Goal: Information Seeking & Learning: Learn about a topic

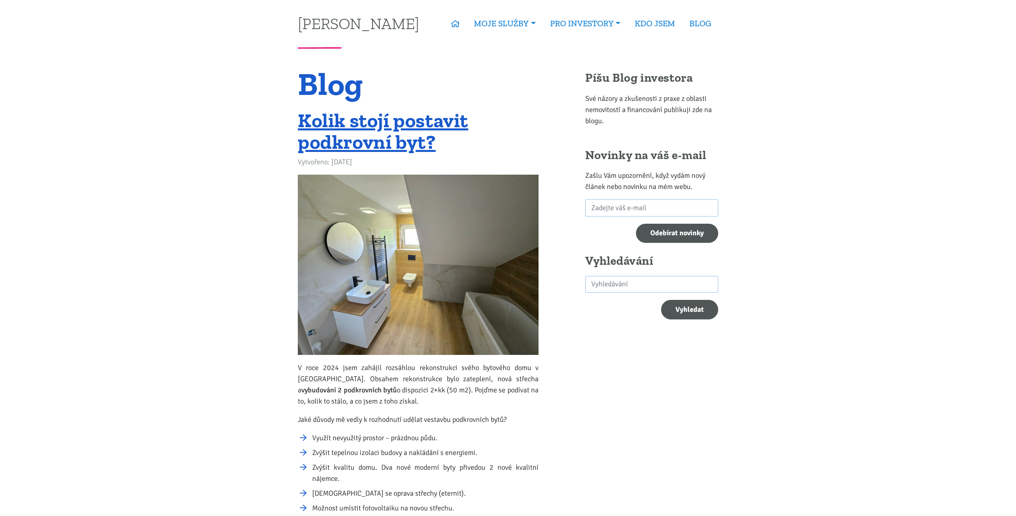
click at [362, 206] on img at bounding box center [418, 265] width 241 height 180
click at [362, 152] on link "Kolik stojí postavit podkrovní byt?" at bounding box center [383, 131] width 170 height 45
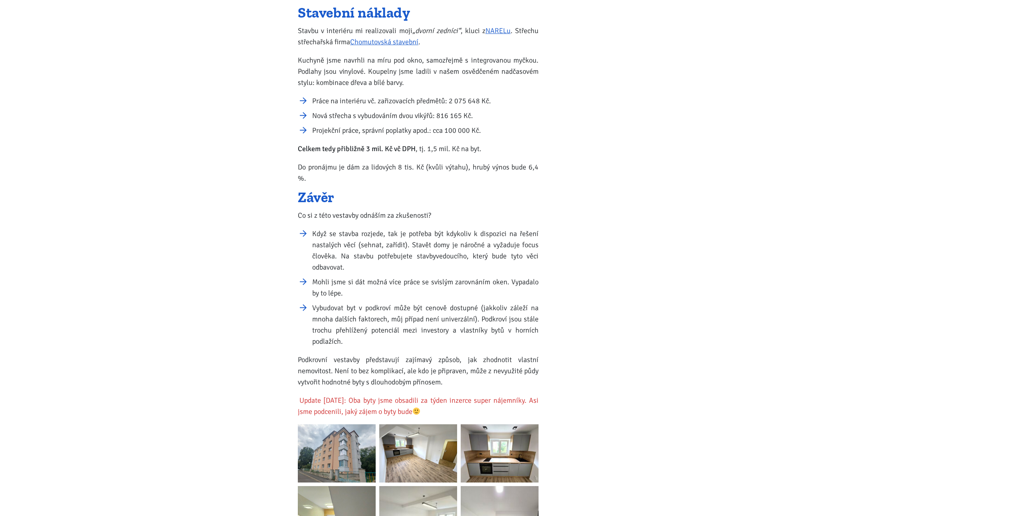
scroll to position [1067, 0]
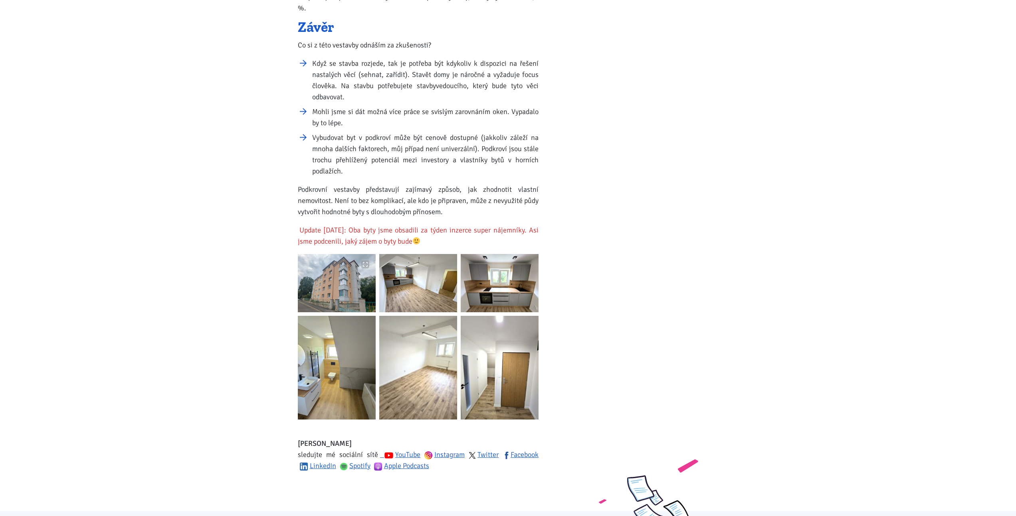
click at [360, 269] on img at bounding box center [337, 283] width 78 height 58
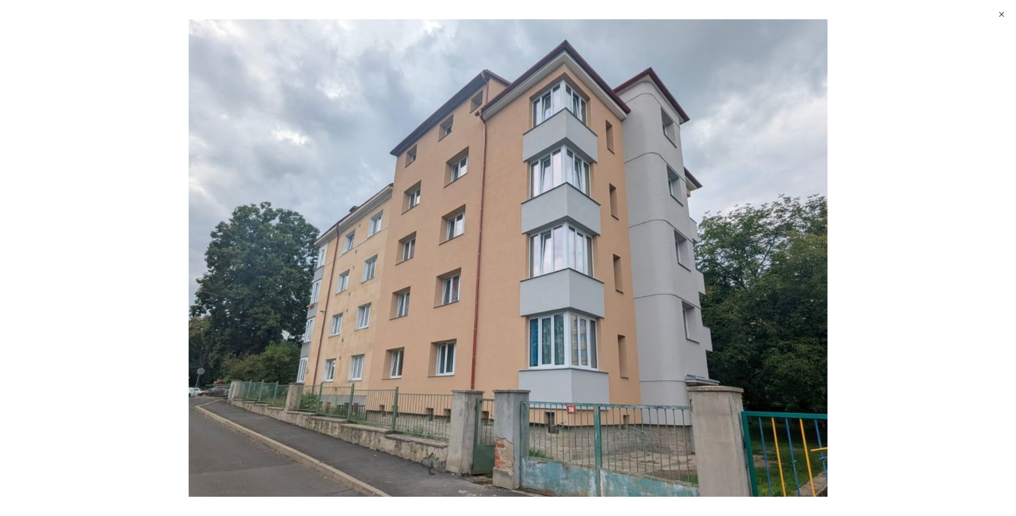
click at [895, 299] on div "Enlarged image" at bounding box center [508, 258] width 1016 height 516
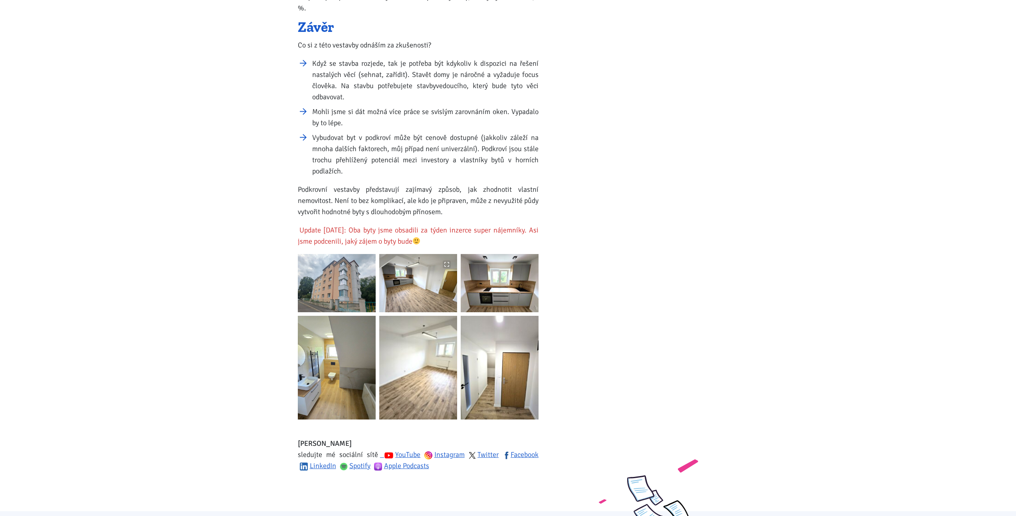
click at [417, 271] on img at bounding box center [418, 283] width 78 height 58
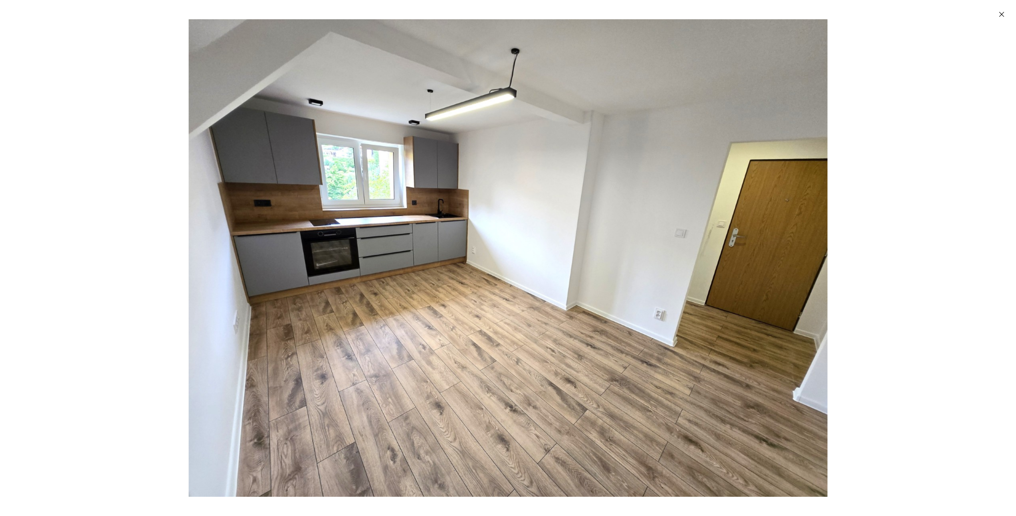
click at [843, 212] on div "Enlarged image" at bounding box center [508, 258] width 1016 height 516
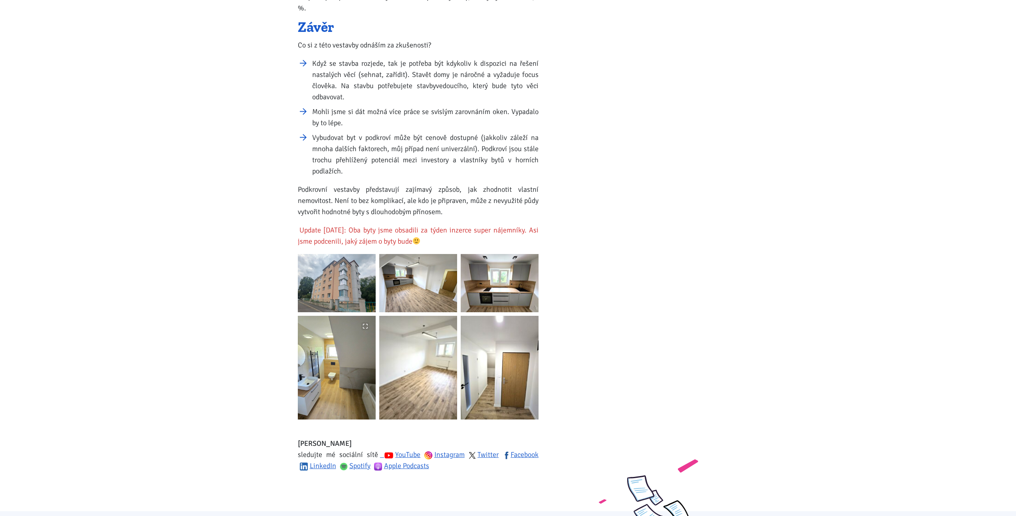
click at [319, 356] on img at bounding box center [337, 368] width 78 height 104
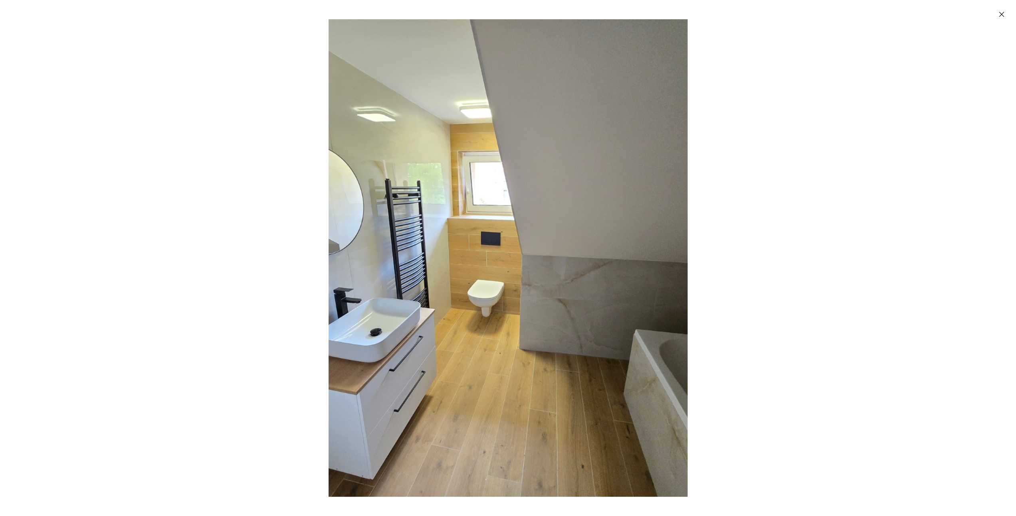
click at [798, 206] on div "Enlarged image" at bounding box center [508, 258] width 1016 height 516
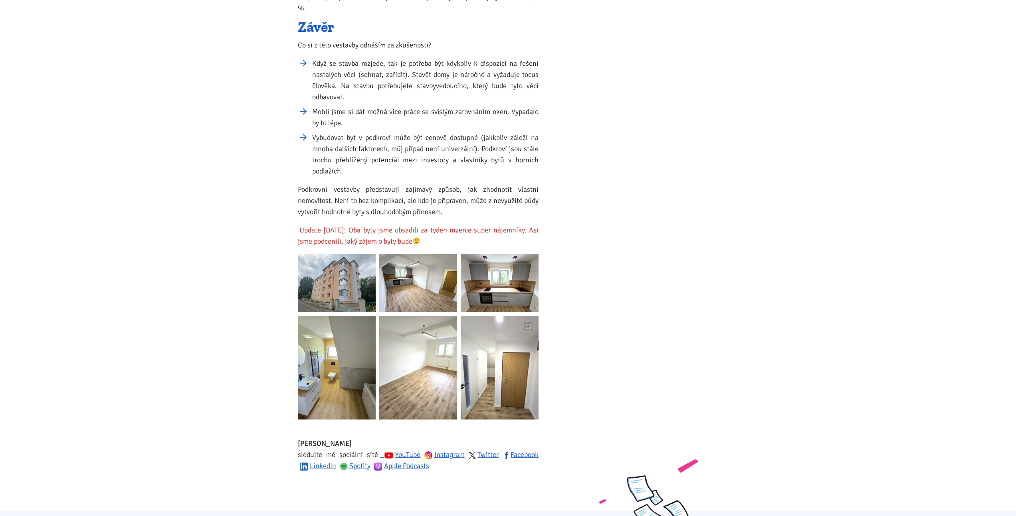
click at [507, 363] on img at bounding box center [500, 368] width 78 height 104
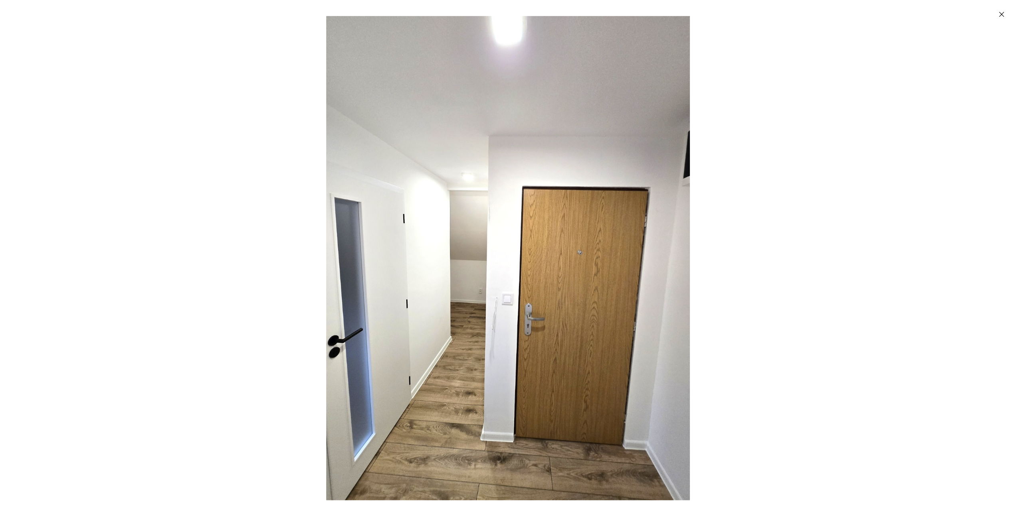
click at [784, 241] on div "Enlarged image" at bounding box center [508, 258] width 1016 height 516
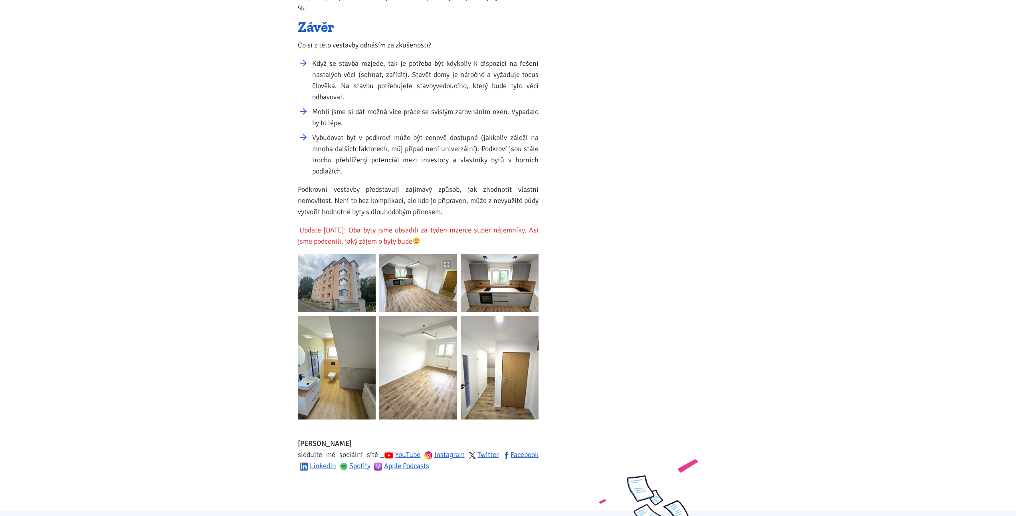
click at [421, 277] on img at bounding box center [418, 283] width 78 height 58
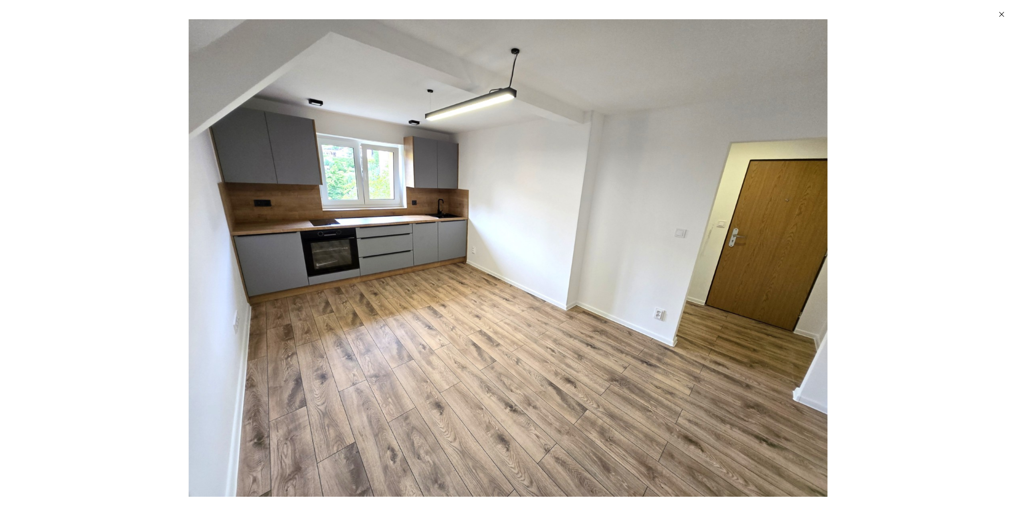
click at [835, 182] on div "Enlarged image" at bounding box center [508, 258] width 1016 height 516
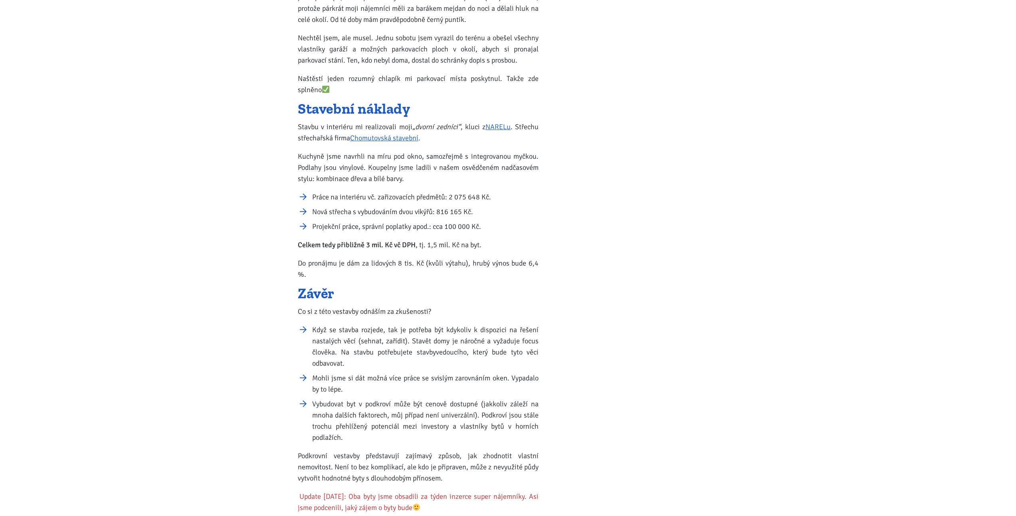
scroll to position [1172, 0]
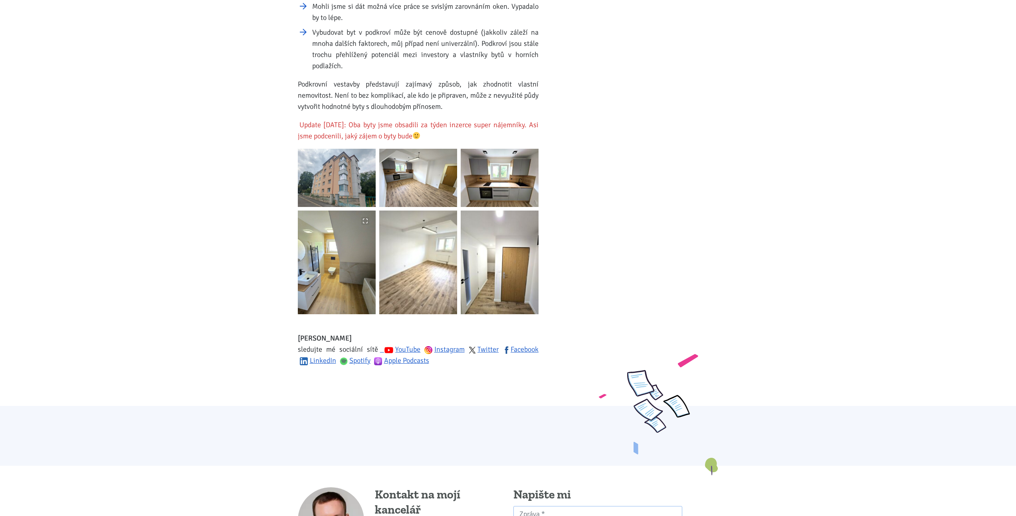
click at [344, 244] on img at bounding box center [337, 263] width 78 height 104
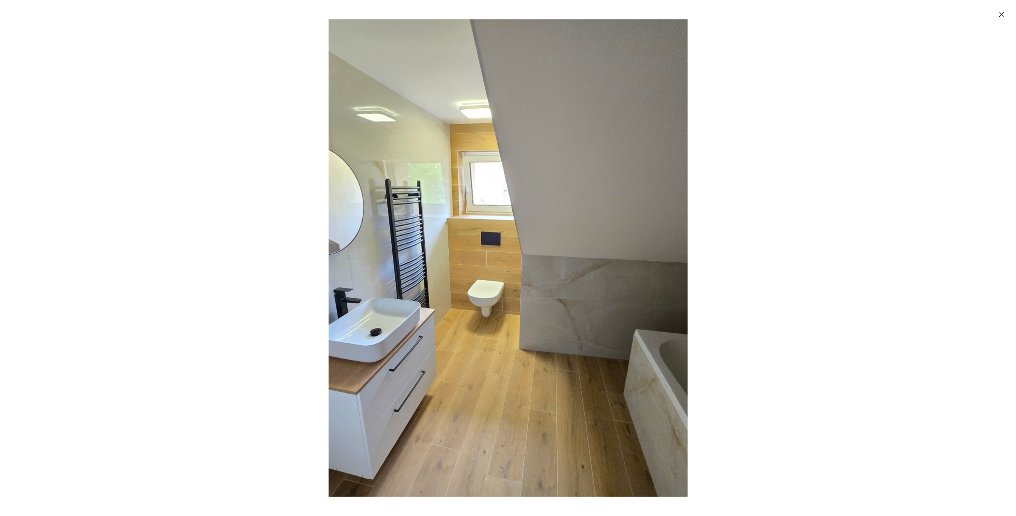
click at [783, 170] on div "Enlarged image" at bounding box center [508, 258] width 1016 height 516
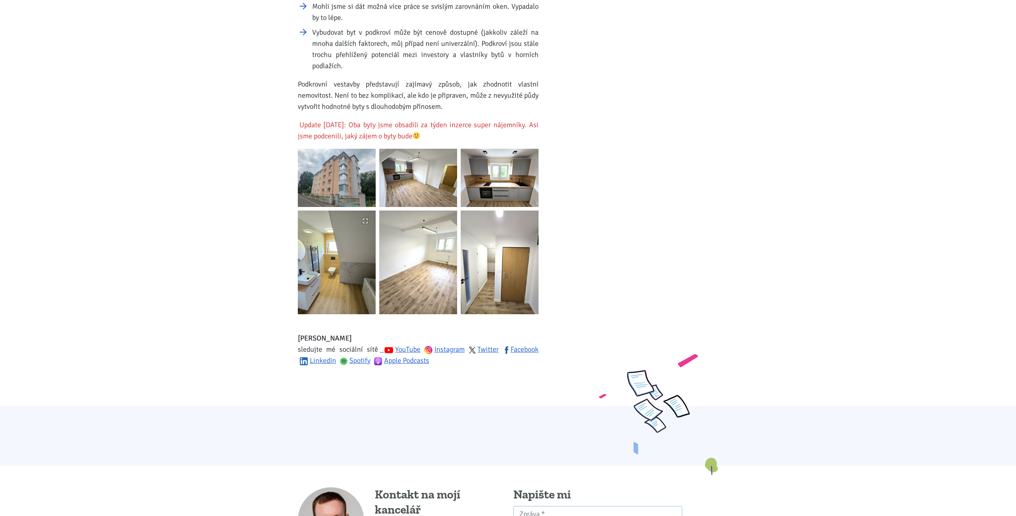
click at [322, 263] on img at bounding box center [337, 263] width 78 height 104
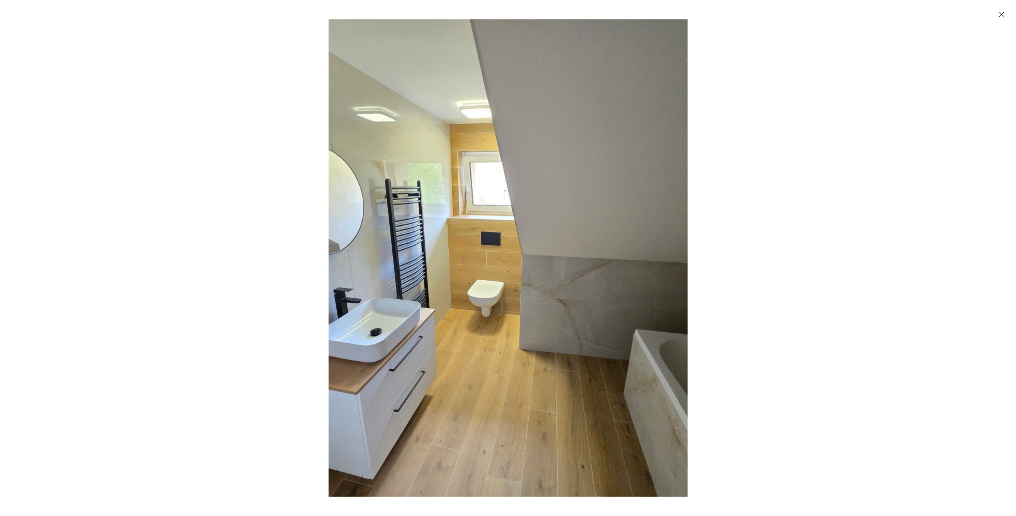
click at [801, 216] on div "Enlarged image" at bounding box center [508, 258] width 1016 height 516
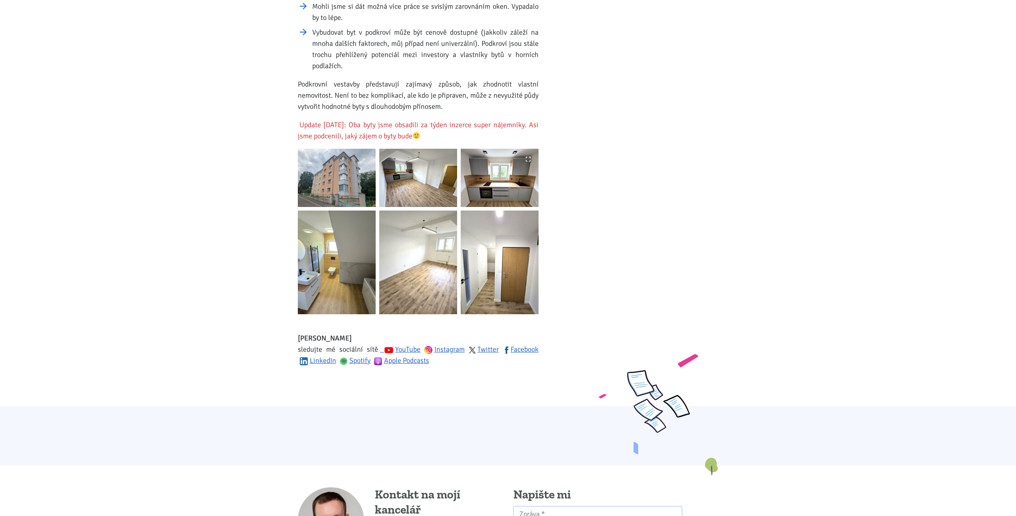
click at [510, 180] on img at bounding box center [500, 178] width 78 height 58
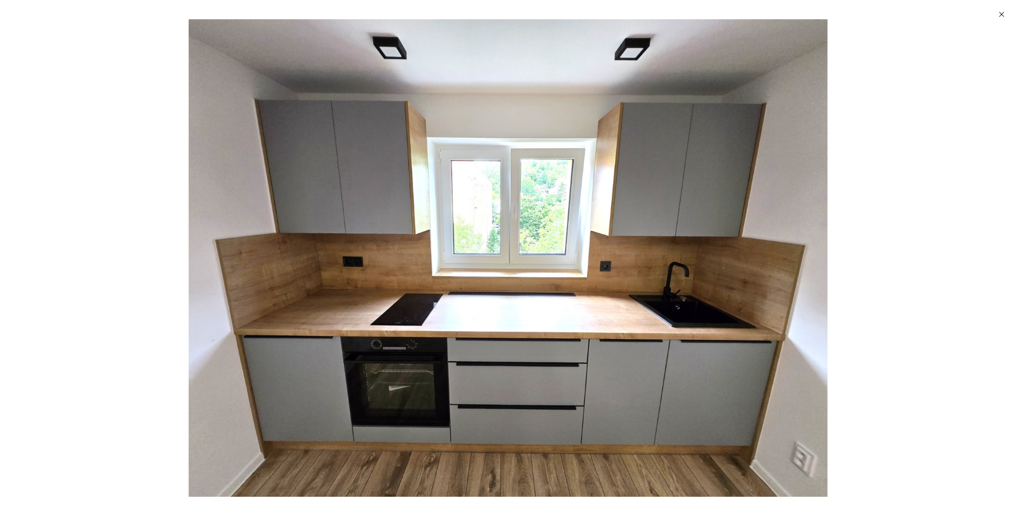
click at [470, 318] on img "Enlarged image" at bounding box center [508, 258] width 639 height 478
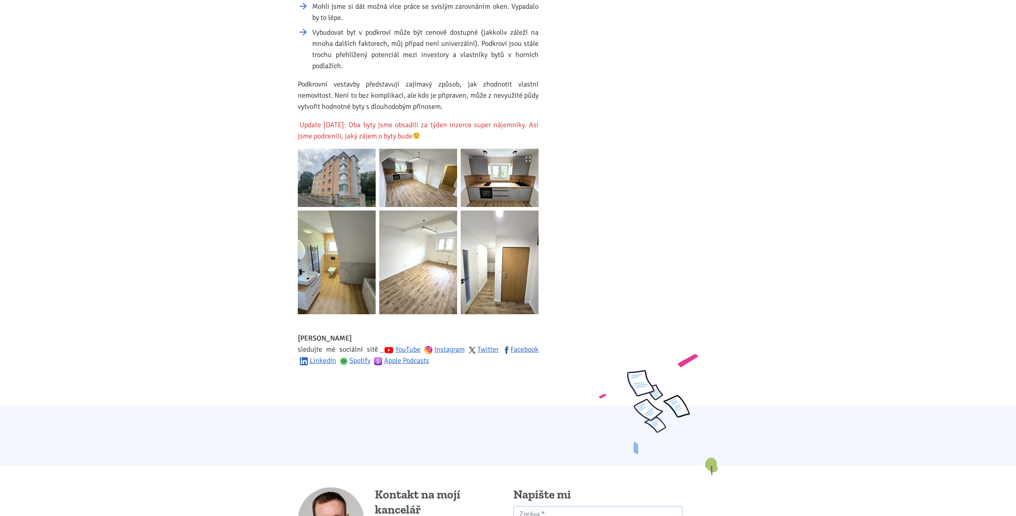
click at [514, 190] on img at bounding box center [500, 178] width 78 height 58
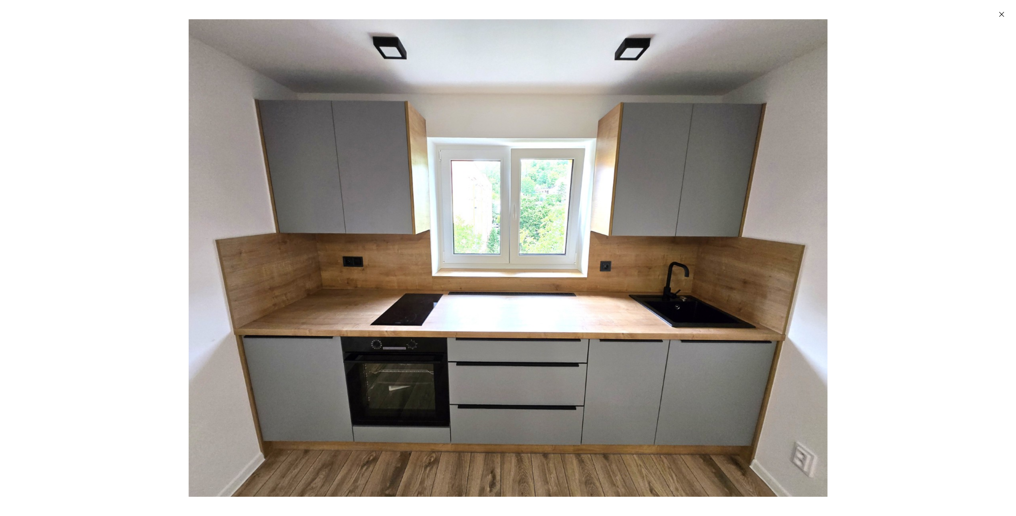
click at [955, 198] on div "Enlarged image" at bounding box center [508, 258] width 1016 height 516
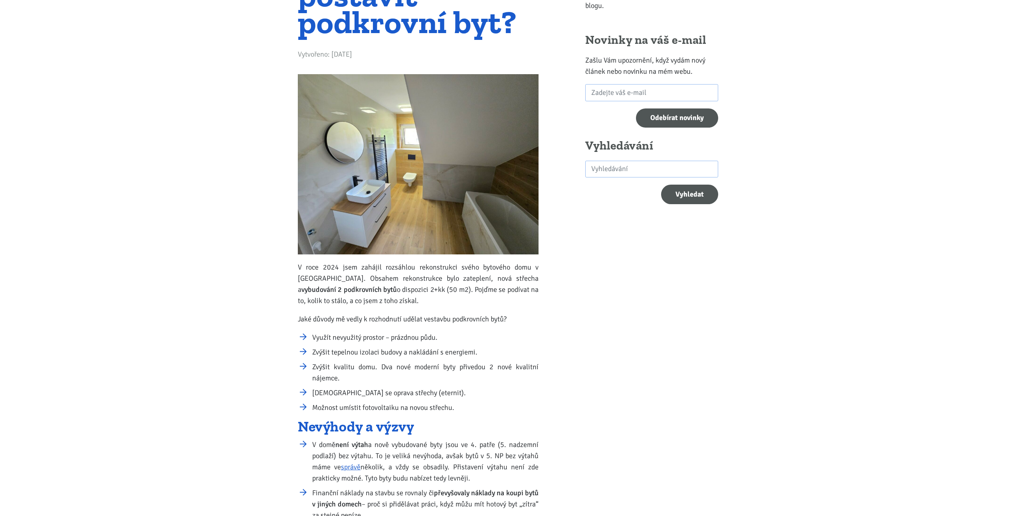
scroll to position [21, 0]
